Goal: Information Seeking & Learning: Learn about a topic

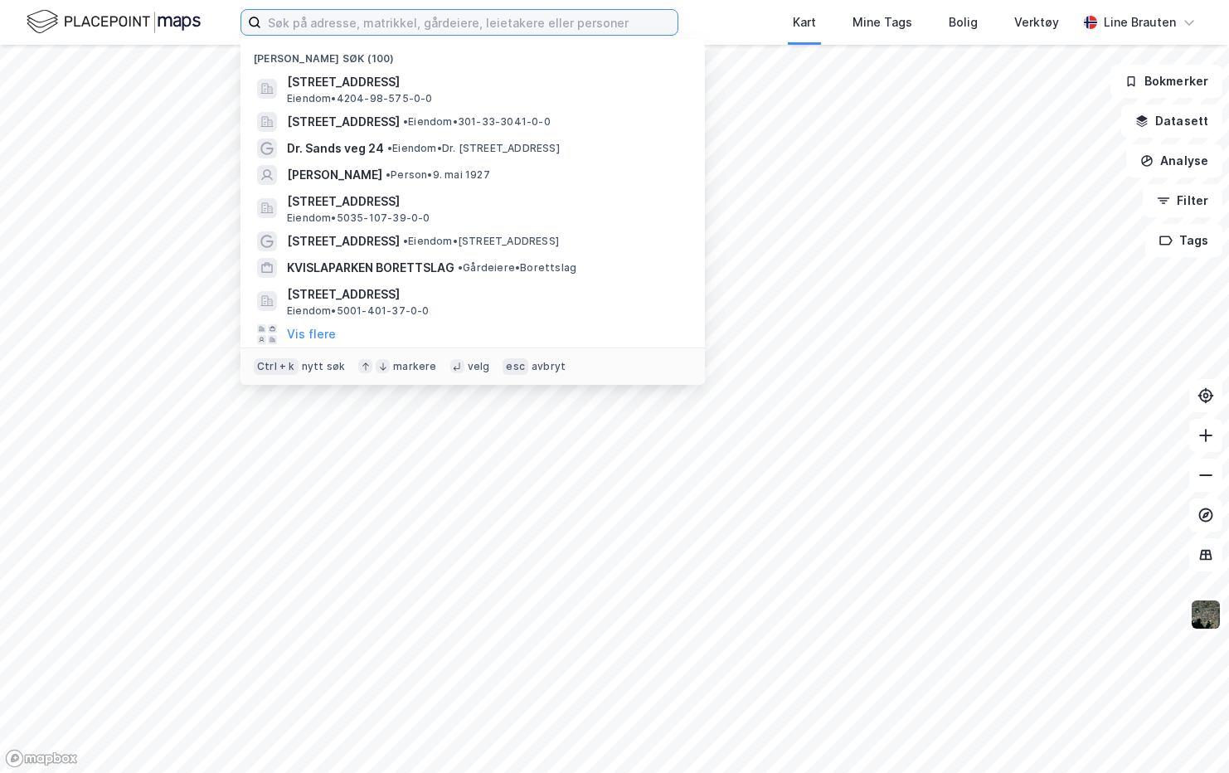
click at [314, 17] on input at bounding box center [469, 22] width 416 height 25
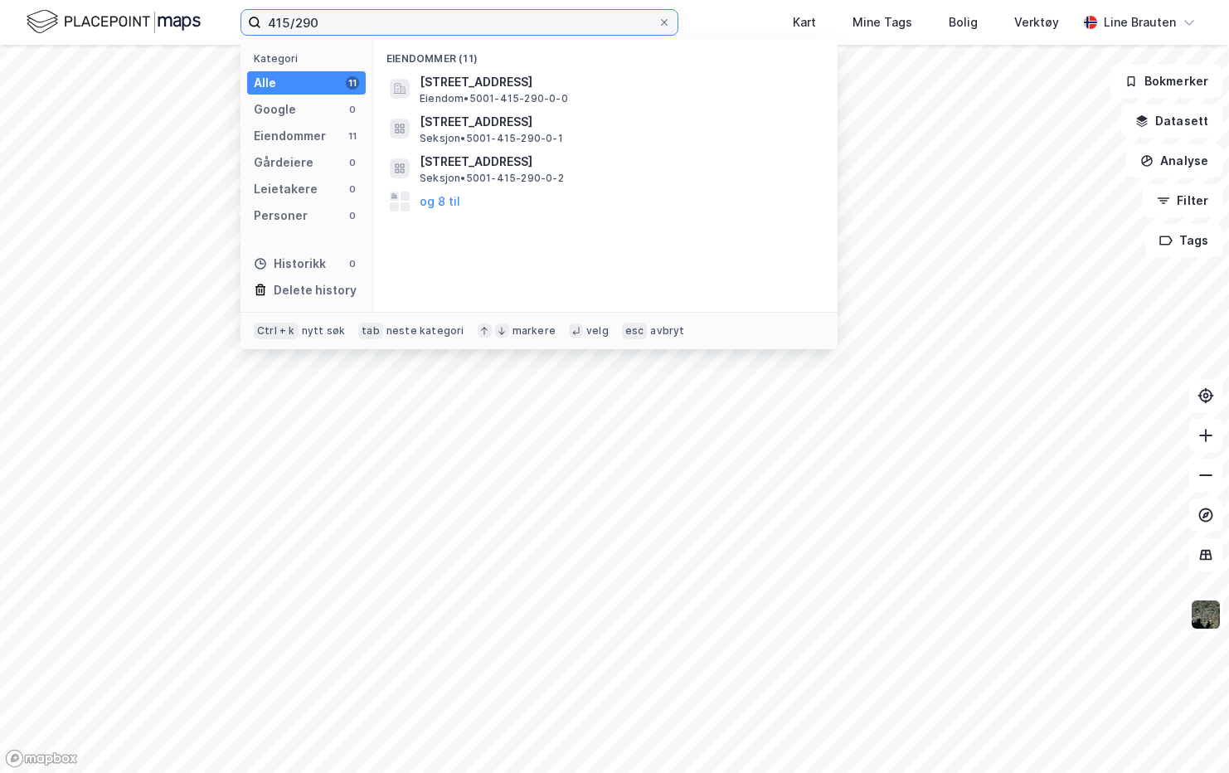
type input "415/290"
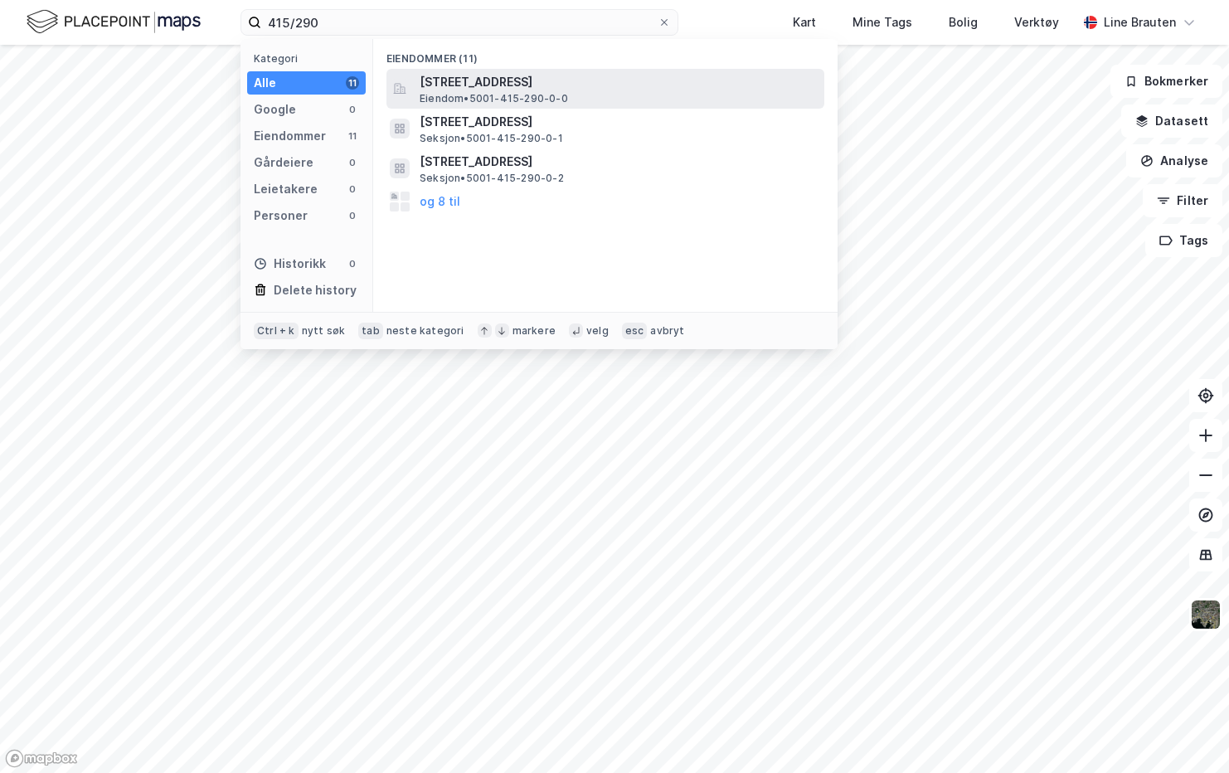
click at [519, 94] on span "Eiendom • 5001-415-290-0-0" at bounding box center [494, 98] width 148 height 13
